Goal: Task Accomplishment & Management: Manage account settings

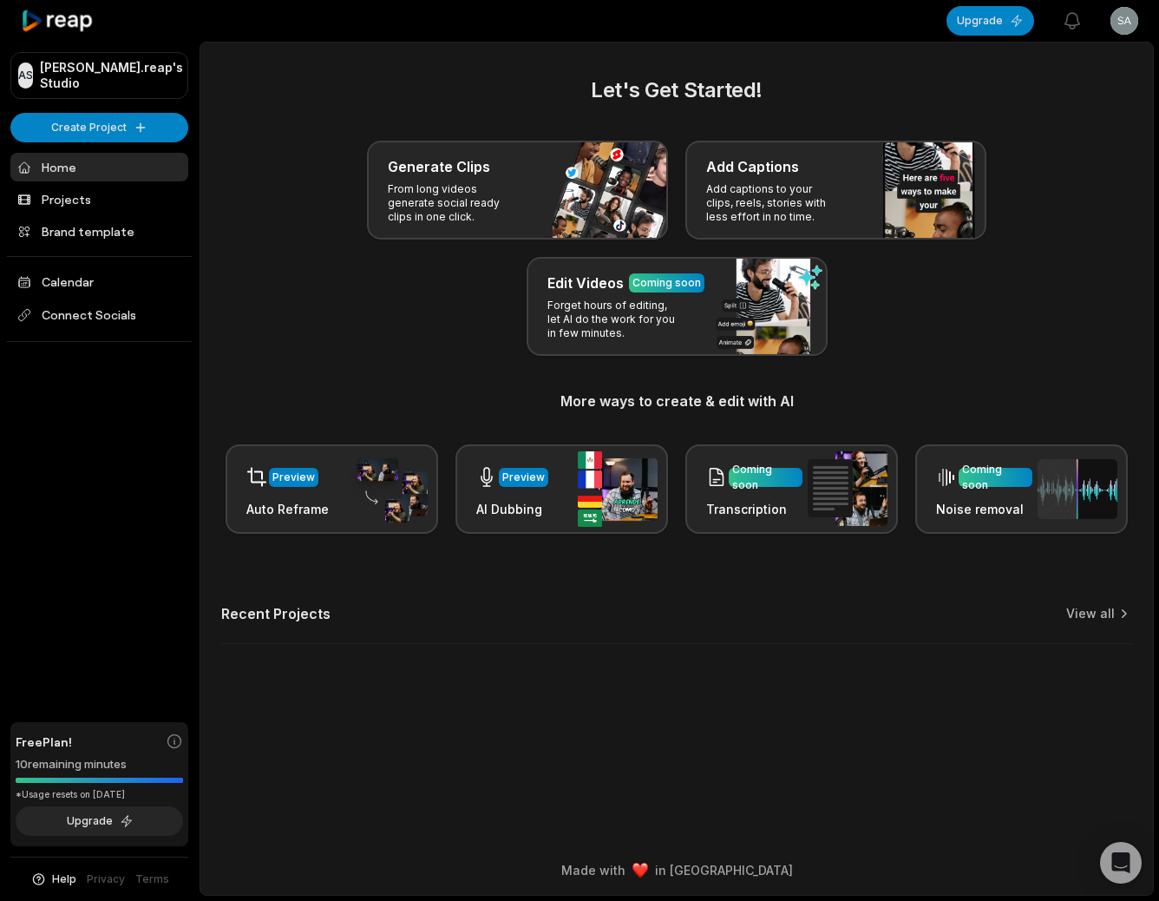
click at [1127, 21] on html "AS [PERSON_NAME].reap's Studio Create Project Home Projects Brand template Cale…" at bounding box center [579, 450] width 1159 height 901
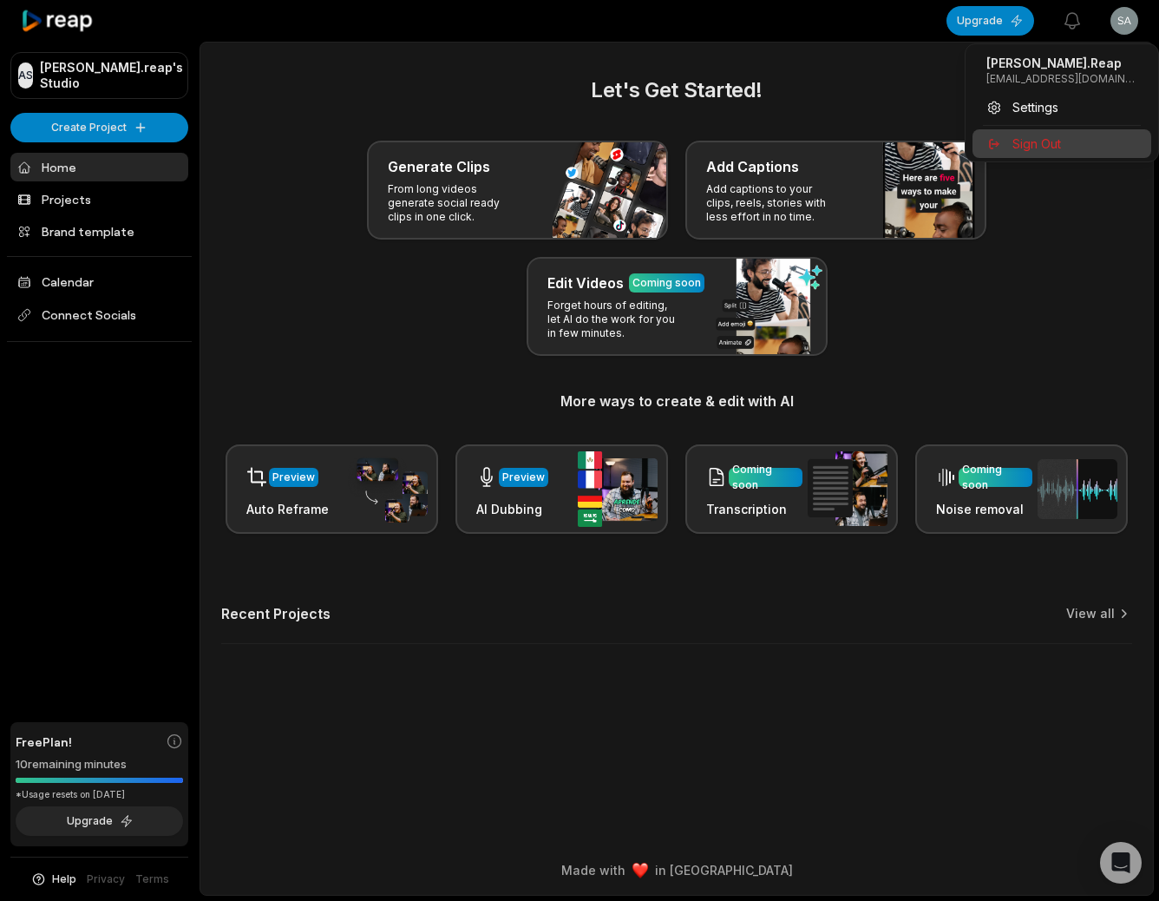
click at [1059, 137] on span "Sign Out" at bounding box center [1037, 143] width 49 height 18
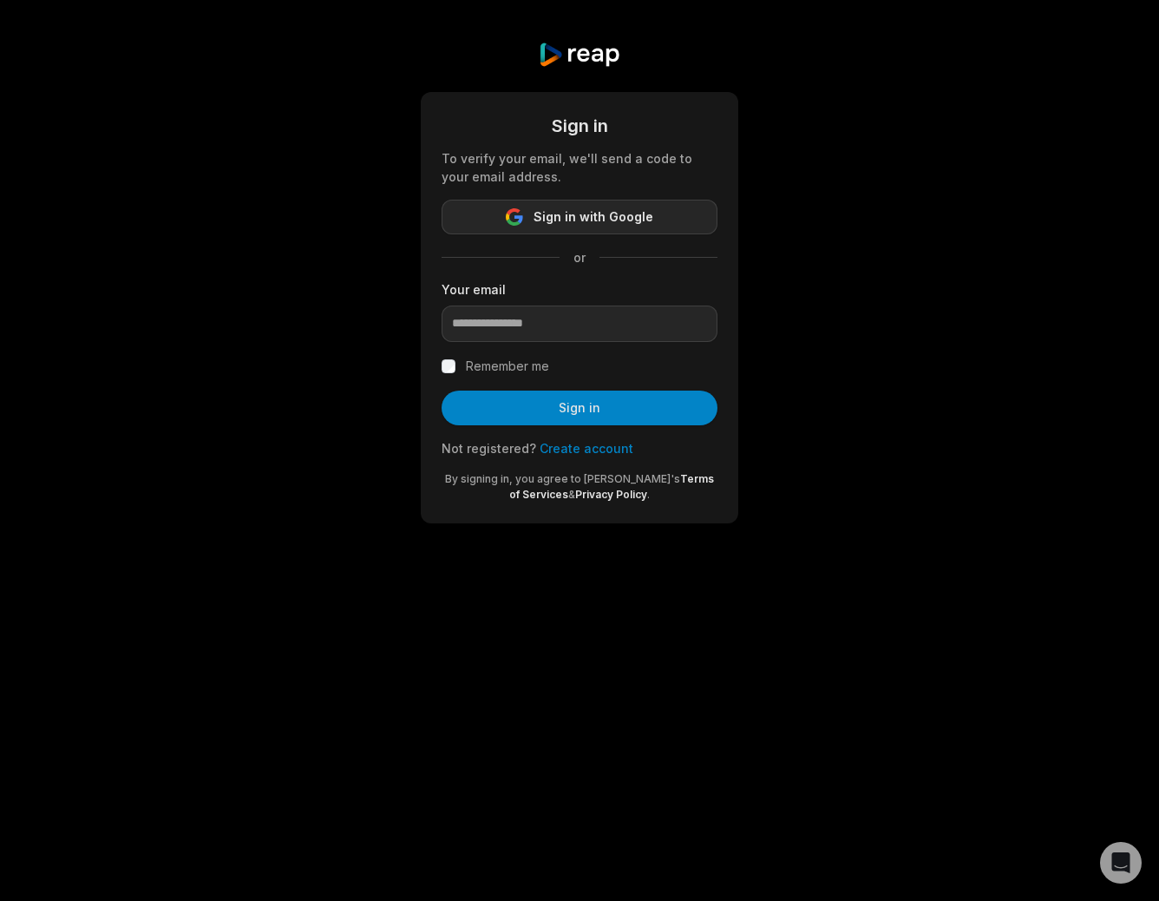
click at [534, 226] on button "Sign in with Google" at bounding box center [580, 217] width 276 height 35
